Goal: Find specific page/section: Find specific page/section

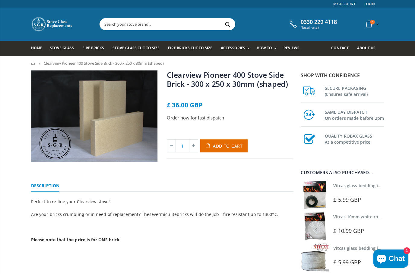
click at [92, 52] on link "Fire Bricks" at bounding box center [95, 48] width 26 height 15
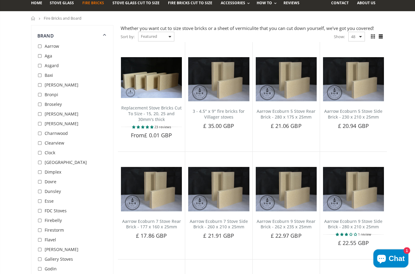
scroll to position [45, 0]
click at [40, 144] on input "checkbox" at bounding box center [40, 143] width 6 height 6
checkbox input "true"
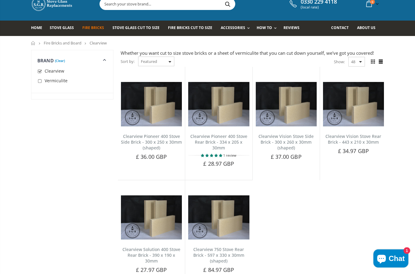
scroll to position [20, 0]
click at [297, 110] on img at bounding box center [286, 104] width 61 height 44
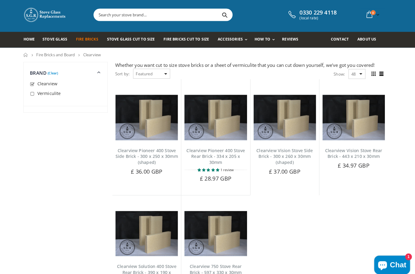
scroll to position [9, 0]
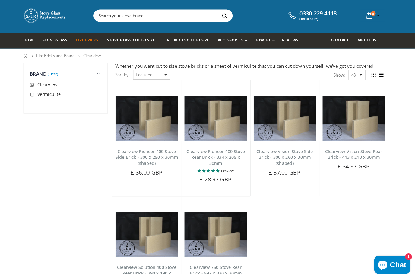
click at [155, 224] on img at bounding box center [151, 229] width 61 height 44
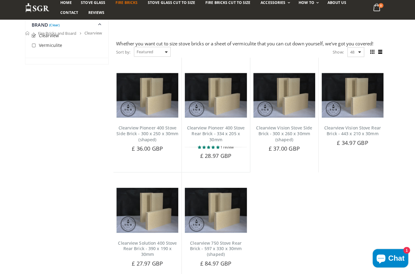
scroll to position [67, 0]
